Goal: Transaction & Acquisition: Purchase product/service

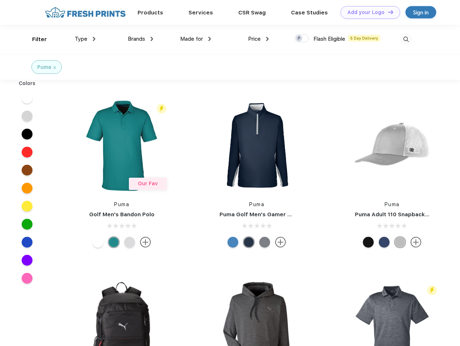
click at [367, 12] on link "Add your Logo Design Tool" at bounding box center [370, 12] width 60 height 13
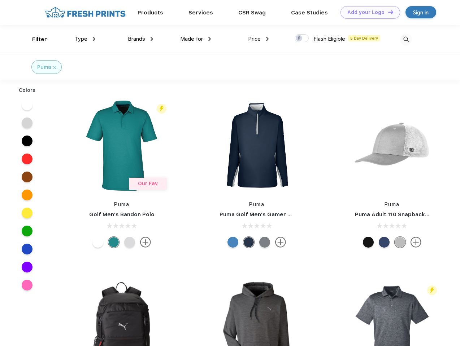
click at [0, 0] on div "Design Tool" at bounding box center [0, 0] width 0 height 0
click at [387, 12] on link "Add your Logo Design Tool" at bounding box center [370, 12] width 60 height 13
click at [35, 39] on div "Filter" at bounding box center [39, 39] width 15 height 8
click at [85, 39] on span "Type" at bounding box center [81, 39] width 13 height 6
click at [140, 39] on span "Brands" at bounding box center [136, 39] width 17 height 6
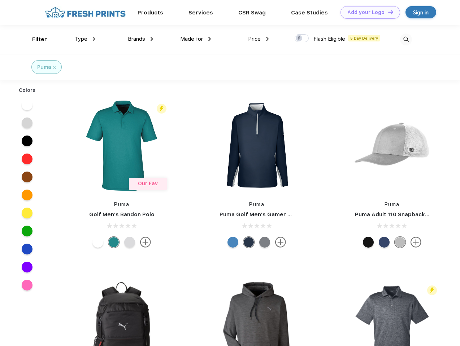
click at [196, 39] on span "Made for" at bounding box center [191, 39] width 23 height 6
click at [258, 39] on span "Price" at bounding box center [254, 39] width 13 height 6
click at [302, 39] on div at bounding box center [302, 38] width 14 height 8
click at [299, 39] on input "checkbox" at bounding box center [297, 36] width 5 height 5
click at [406, 39] on img at bounding box center [406, 40] width 12 height 12
